Goal: Understand process/instructions: Learn about a topic

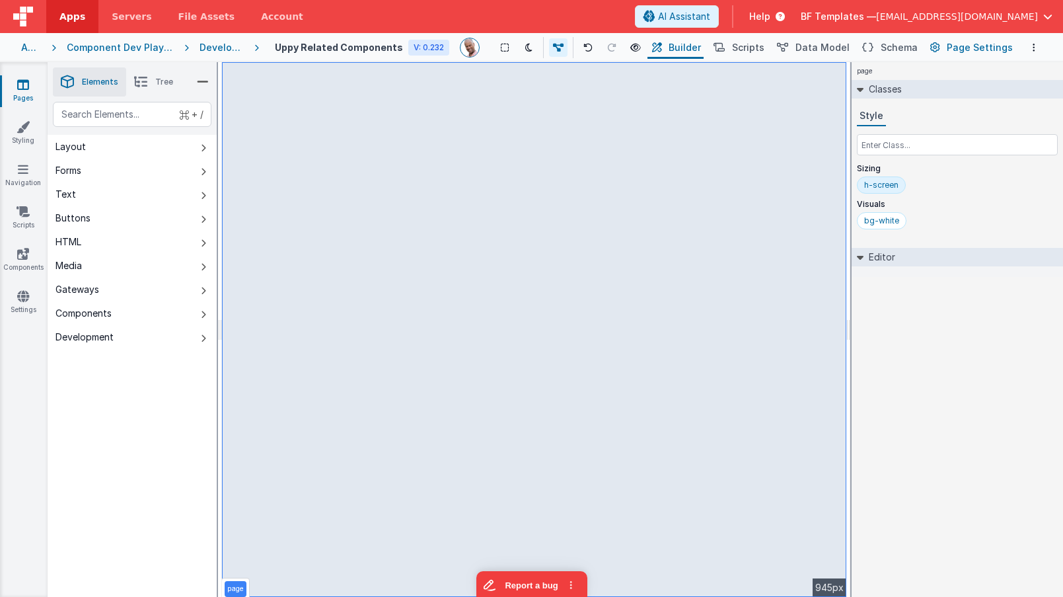
click at [968, 48] on span "Page Settings" at bounding box center [980, 47] width 66 height 13
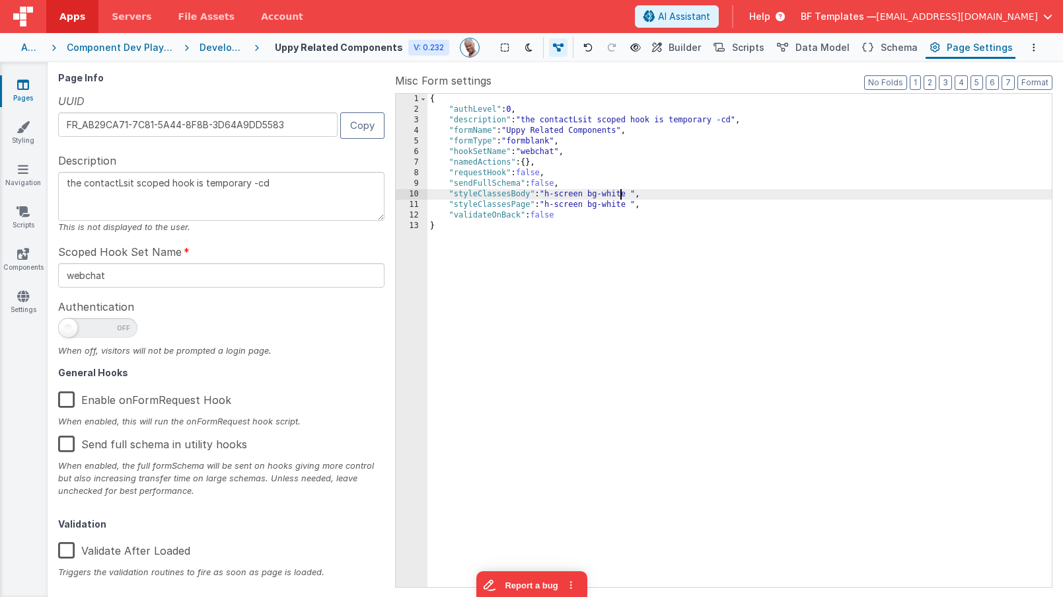
click at [619, 188] on div "{ "authLevel" : 0 , "description" : "the contactLsit scoped hook is temporary -…" at bounding box center [739, 351] width 624 height 514
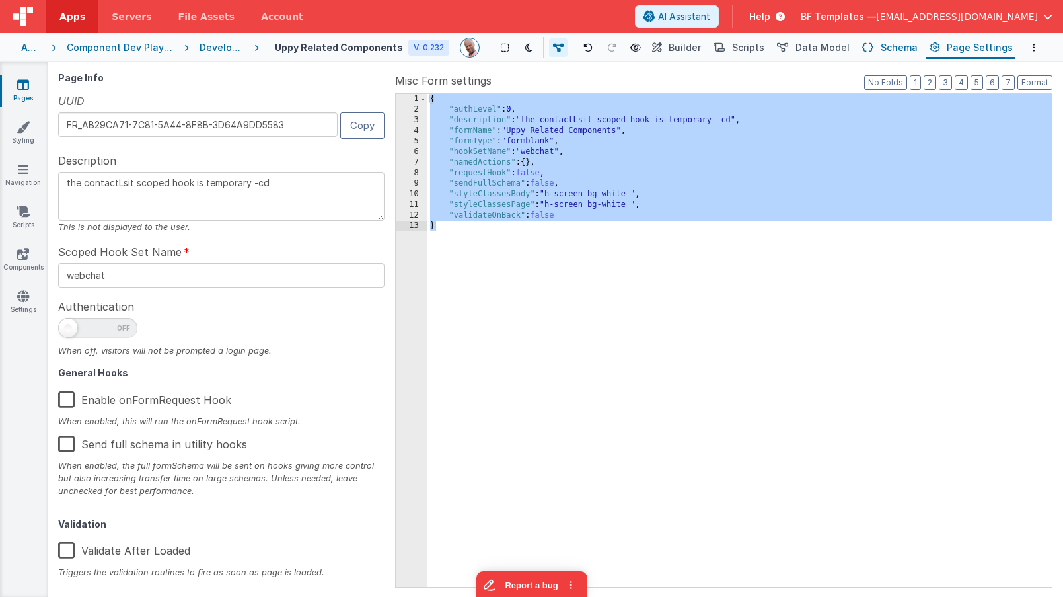
click at [898, 47] on span "Schema" at bounding box center [899, 47] width 37 height 13
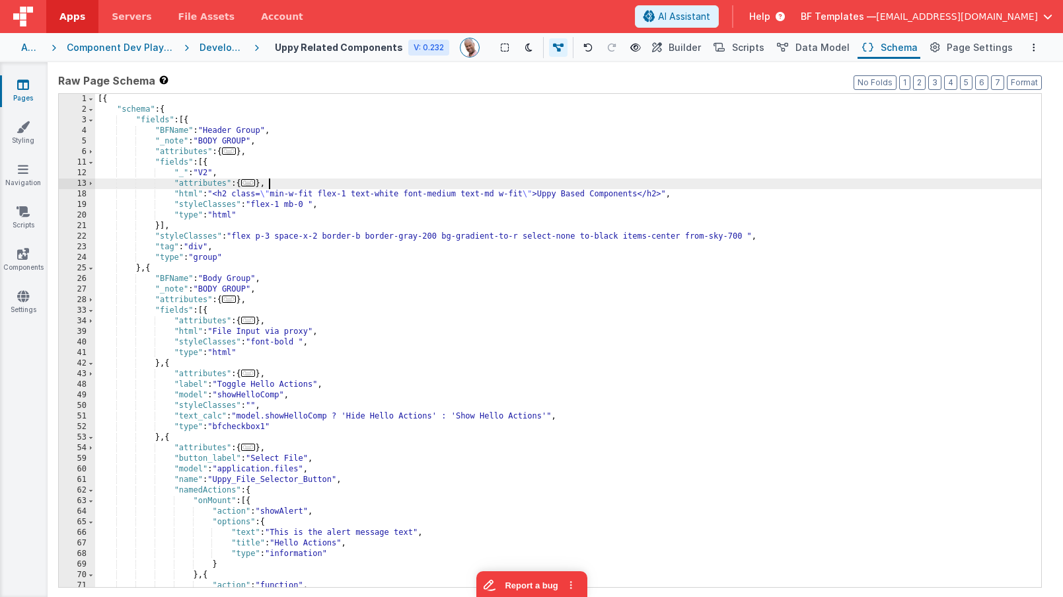
click at [735, 186] on div "[{ "schema" : { "fields" : [{ "BFName" : "Header Group" , "_note" : "BODY GROUP…" at bounding box center [568, 446] width 946 height 704
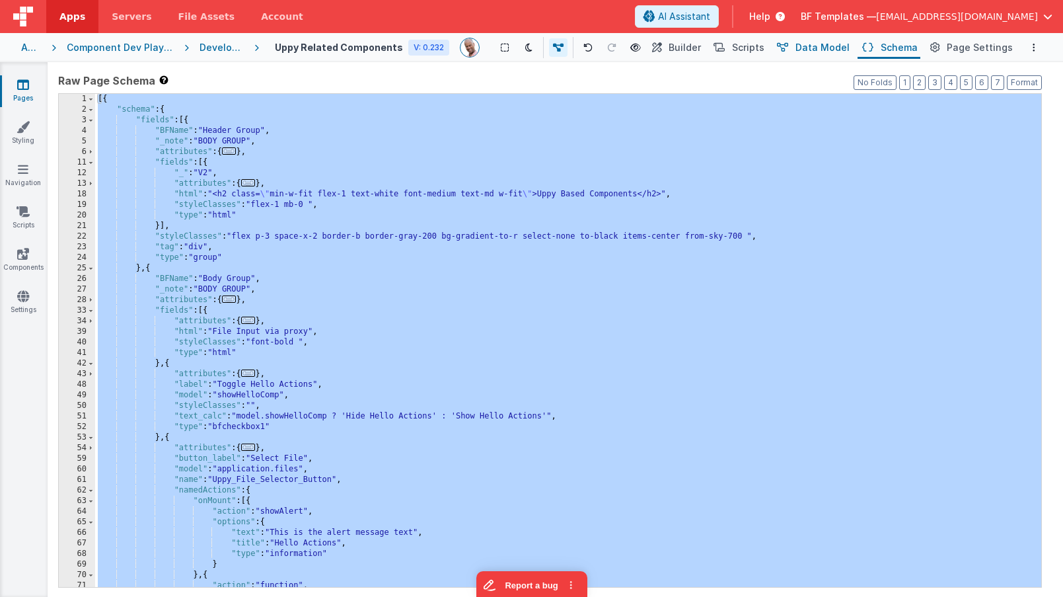
click at [806, 42] on span "Data Model" at bounding box center [822, 47] width 54 height 13
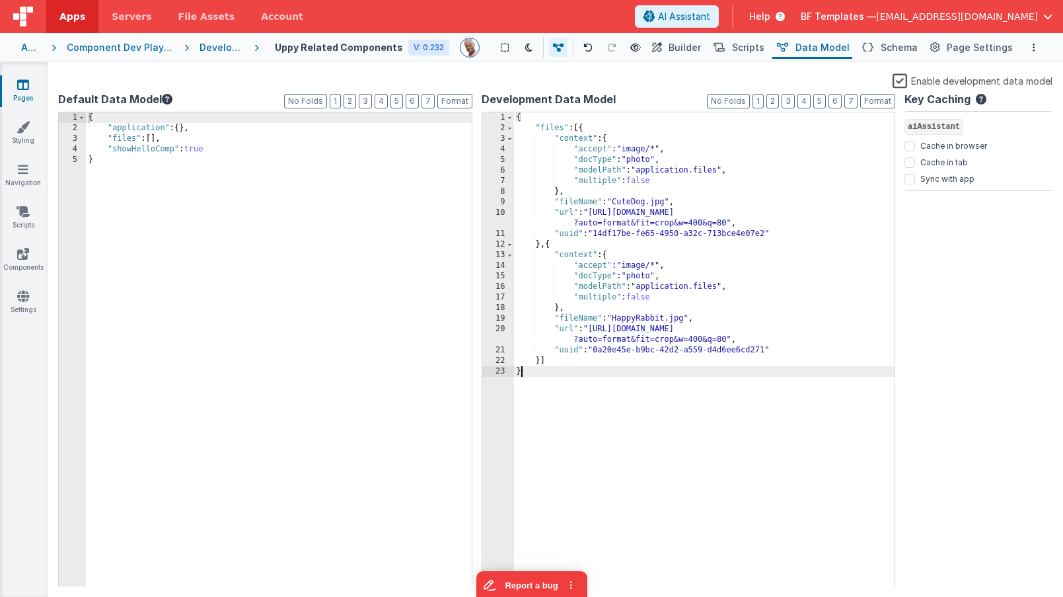
click at [616, 427] on div "{ "files" : [{ "context" : { "accept" : "image/*" , "docType" : "photo" , "mode…" at bounding box center [704, 359] width 381 height 495
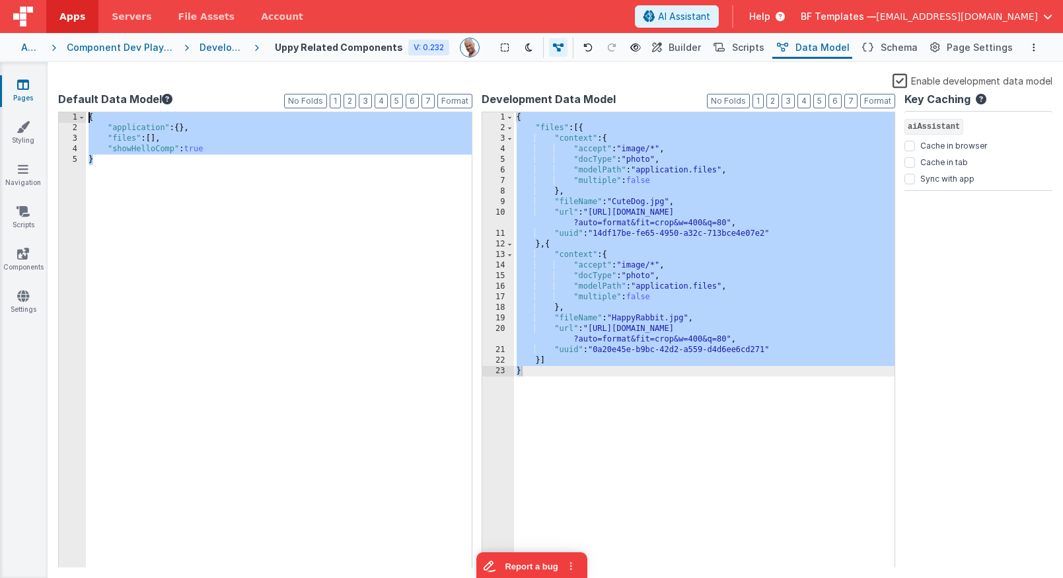
drag, startPoint x: 134, startPoint y: 163, endPoint x: 84, endPoint y: 109, distance: 73.4
click at [83, 110] on div "Format 7 6 5 4 3 2 1 No Folds 1 2 3 4 5 { "application" : { } , "files" : [ ] ,…" at bounding box center [265, 338] width 414 height 457
